Goal: Find specific page/section: Find specific page/section

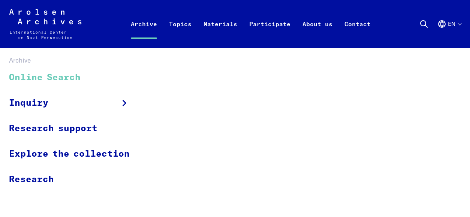
click at [68, 77] on link "Online Search" at bounding box center [74, 77] width 131 height 25
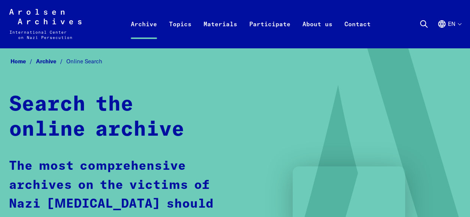
click at [459, 24] on button "en" at bounding box center [450, 33] width 24 height 27
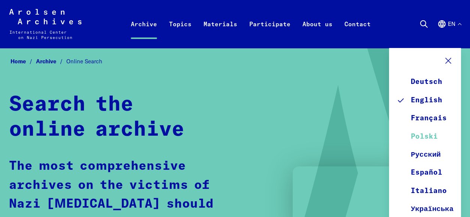
click at [437, 137] on link "Polski" at bounding box center [425, 137] width 57 height 18
